Goal: Information Seeking & Learning: Learn about a topic

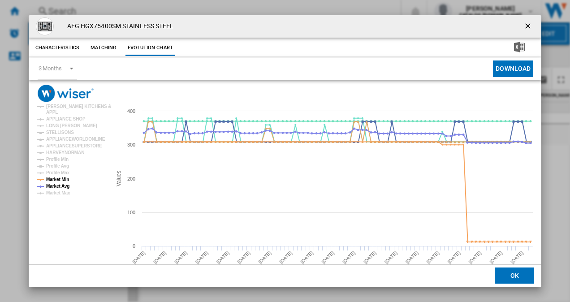
click at [524, 26] on ng-md-icon "getI18NText('BUTTONS.CLOSE_DIALOG')" at bounding box center [529, 27] width 11 height 11
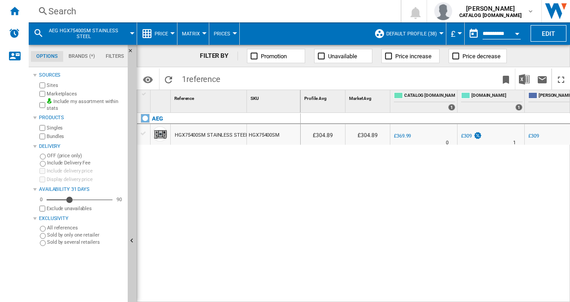
click at [68, 14] on div "Search" at bounding box center [212, 11] width 329 height 13
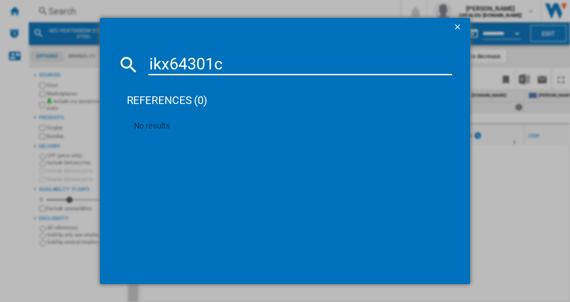
type input "ikx64301cb"
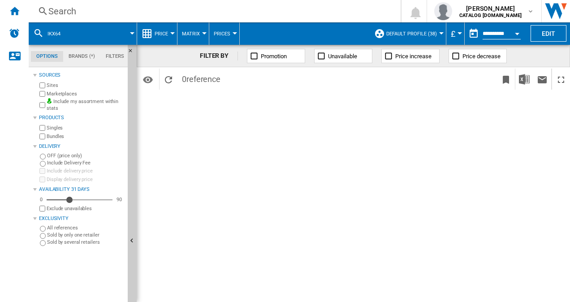
click at [66, 16] on div "Search" at bounding box center [212, 11] width 329 height 13
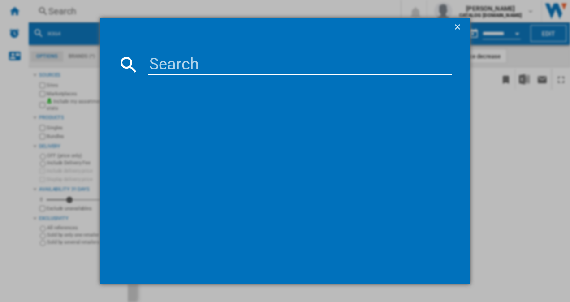
click at [66, 16] on div at bounding box center [285, 151] width 570 height 302
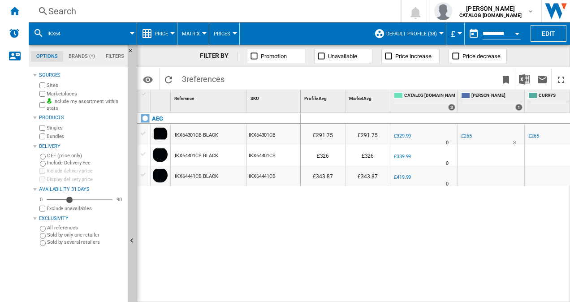
click at [79, 10] on div "Search" at bounding box center [212, 11] width 329 height 13
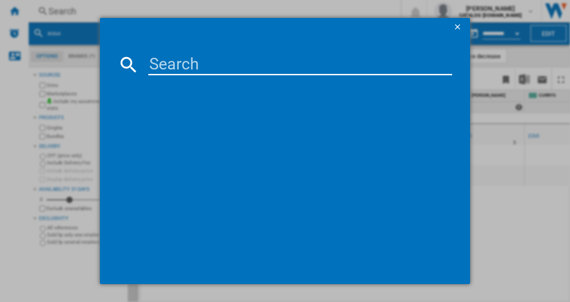
click at [159, 65] on input at bounding box center [300, 65] width 304 height 22
type input "ikx64301cb"
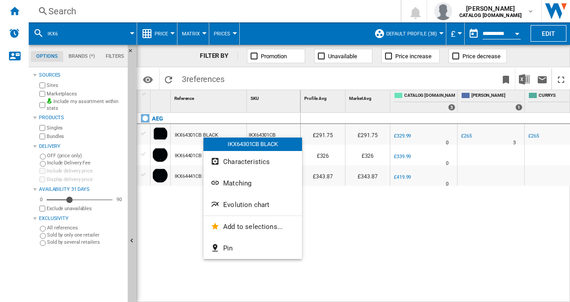
click at [248, 209] on button "Evolution chart" at bounding box center [252, 205] width 99 height 22
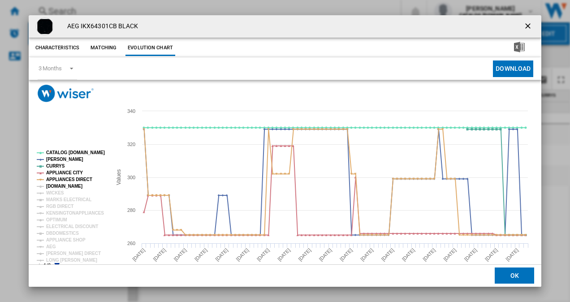
click at [50, 186] on tspan "[DOMAIN_NAME]" at bounding box center [64, 186] width 36 height 5
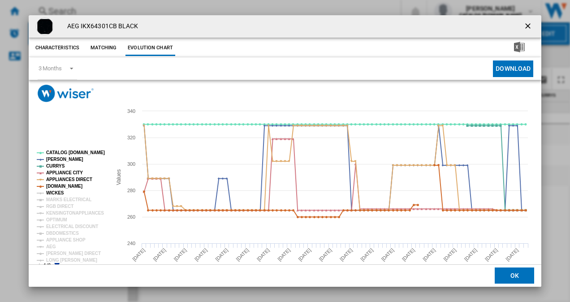
click at [55, 191] on tspan "WICKES" at bounding box center [55, 192] width 18 height 5
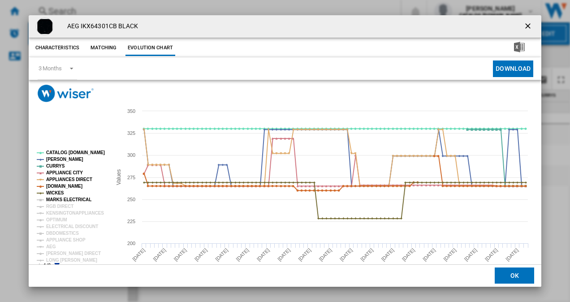
click at [59, 199] on tspan "MARKS ELECTRICAL" at bounding box center [68, 199] width 45 height 5
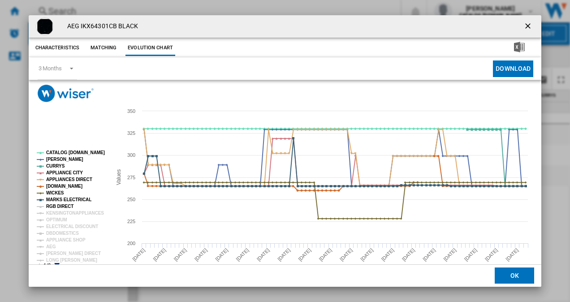
click at [63, 209] on tspan "RGB DIRECT" at bounding box center [59, 206] width 27 height 5
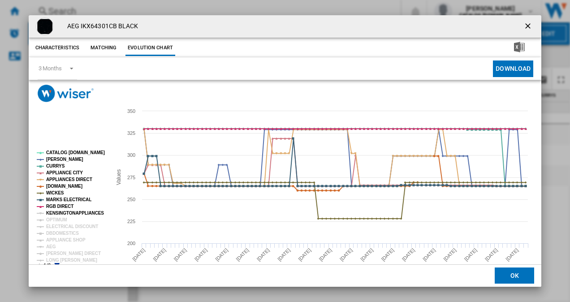
click at [57, 214] on tspan "KENSINGTONAPPLIANCES" at bounding box center [75, 213] width 58 height 5
click at [58, 218] on tspan "OPTIMUM" at bounding box center [56, 219] width 21 height 5
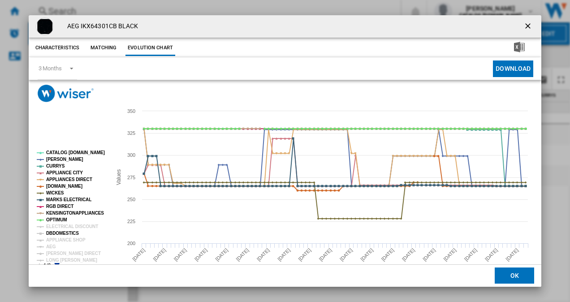
click at [63, 232] on tspan "DBDOMESTICS" at bounding box center [62, 233] width 33 height 5
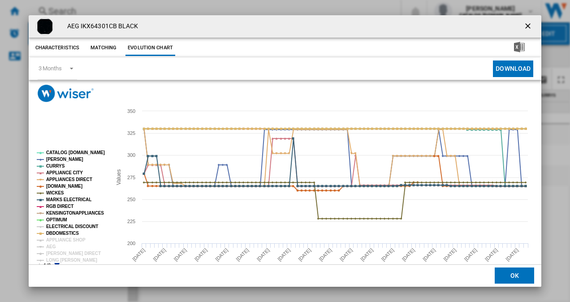
click at [61, 226] on tspan "ELECTRICAL DISCOUNT" at bounding box center [72, 226] width 52 height 5
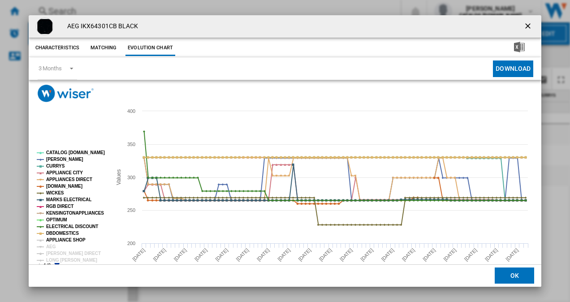
click at [63, 239] on tspan "APPLIANCE SHOP" at bounding box center [65, 240] width 39 height 5
click at [58, 252] on tspan "[PERSON_NAME] DIRECT" at bounding box center [73, 253] width 55 height 5
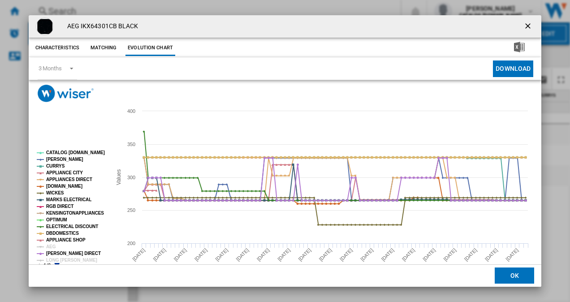
click at [56, 263] on icon "Product popup" at bounding box center [56, 265] width 5 height 5
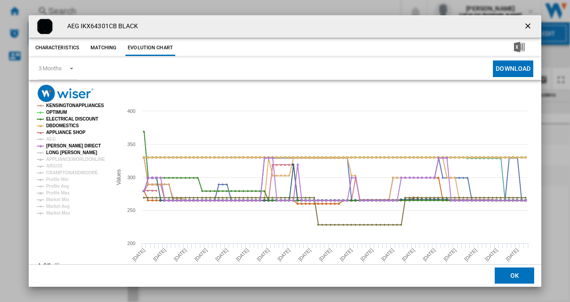
click at [62, 152] on tspan "LONG [PERSON_NAME]" at bounding box center [71, 152] width 51 height 5
click at [62, 157] on tspan "APPLIANCEWORLDONLINE" at bounding box center [75, 159] width 59 height 5
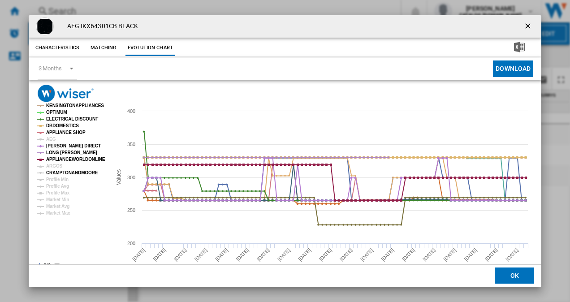
click at [65, 172] on tspan "CRAMPTONANDMOORE" at bounding box center [72, 172] width 52 height 5
click at [53, 164] on tspan "ARGOS" at bounding box center [54, 166] width 17 height 5
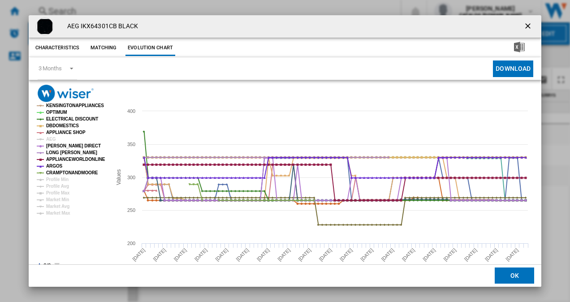
click at [39, 264] on icon "Product popup" at bounding box center [39, 265] width 5 height 5
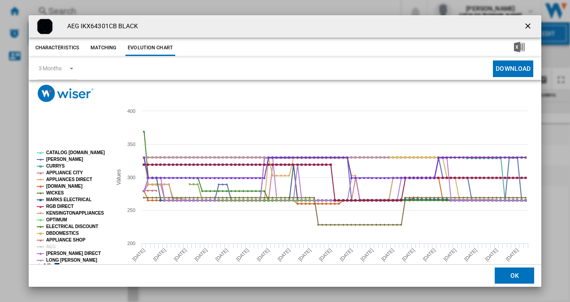
click at [524, 26] on ng-md-icon "getI18NText('BUTTONS.CLOSE_DIALOG')" at bounding box center [529, 27] width 11 height 11
